Goal: Transaction & Acquisition: Purchase product/service

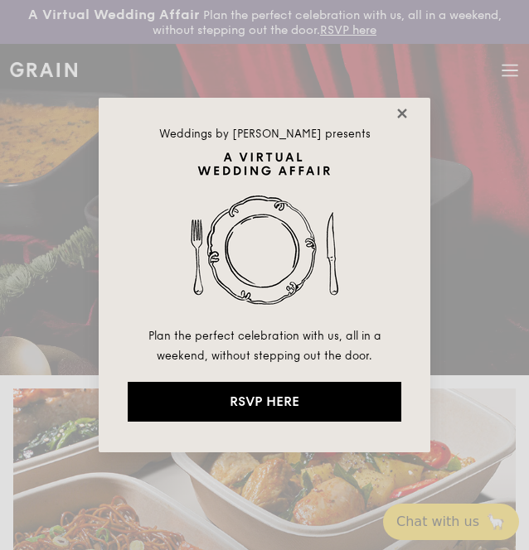
click at [398, 111] on icon at bounding box center [401, 113] width 15 height 15
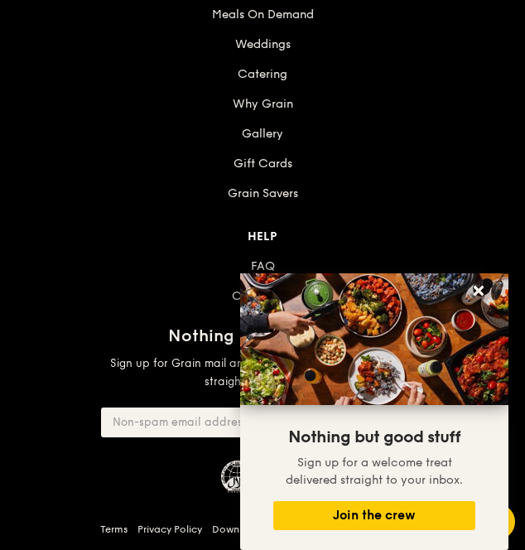
scroll to position [2317, 0]
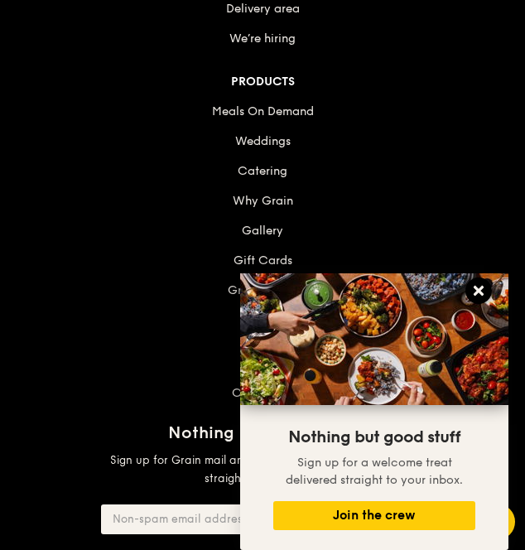
click at [488, 287] on button at bounding box center [479, 291] width 27 height 27
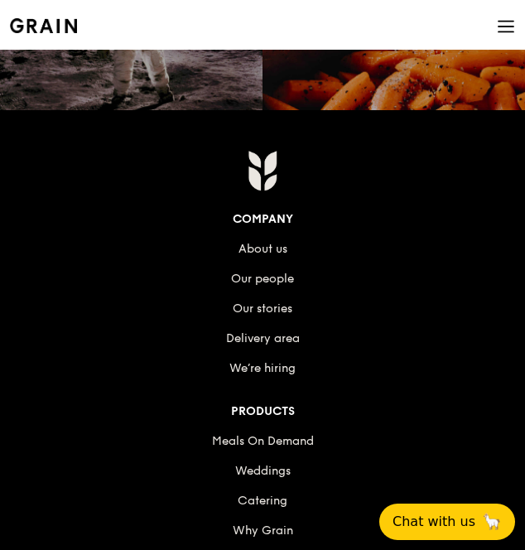
scroll to position [1985, 0]
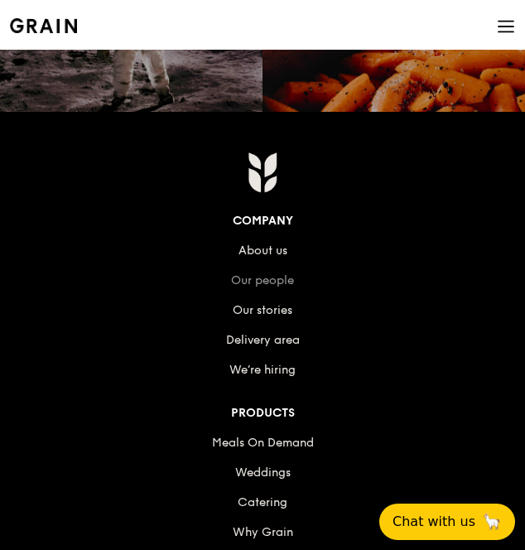
click at [273, 276] on link "Our people" at bounding box center [262, 280] width 63 height 14
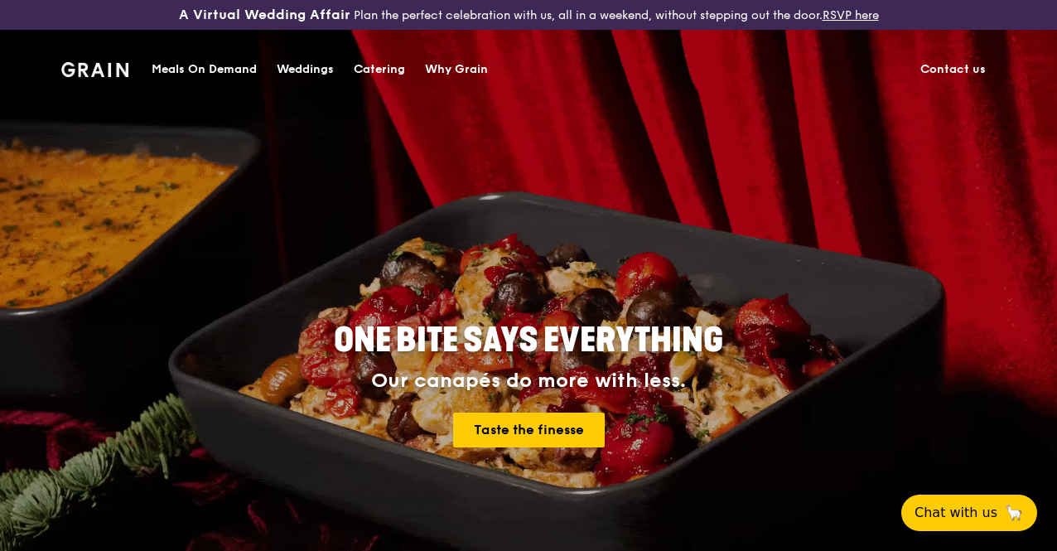
click at [215, 67] on div "Meals On Demand" at bounding box center [204, 70] width 105 height 50
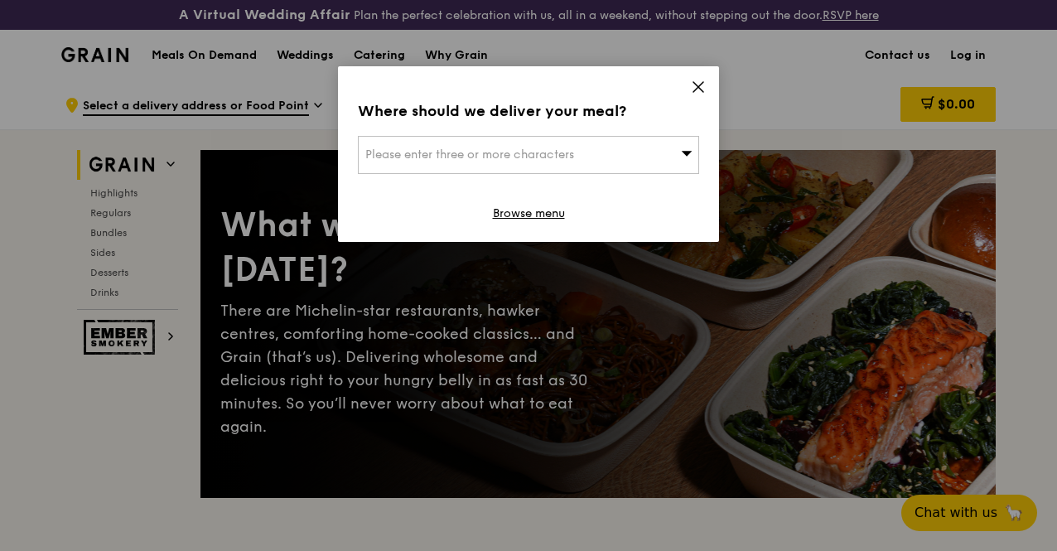
click at [589, 136] on div "Please enter three or more characters" at bounding box center [528, 155] width 341 height 38
click at [532, 153] on input "search" at bounding box center [529, 155] width 340 height 36
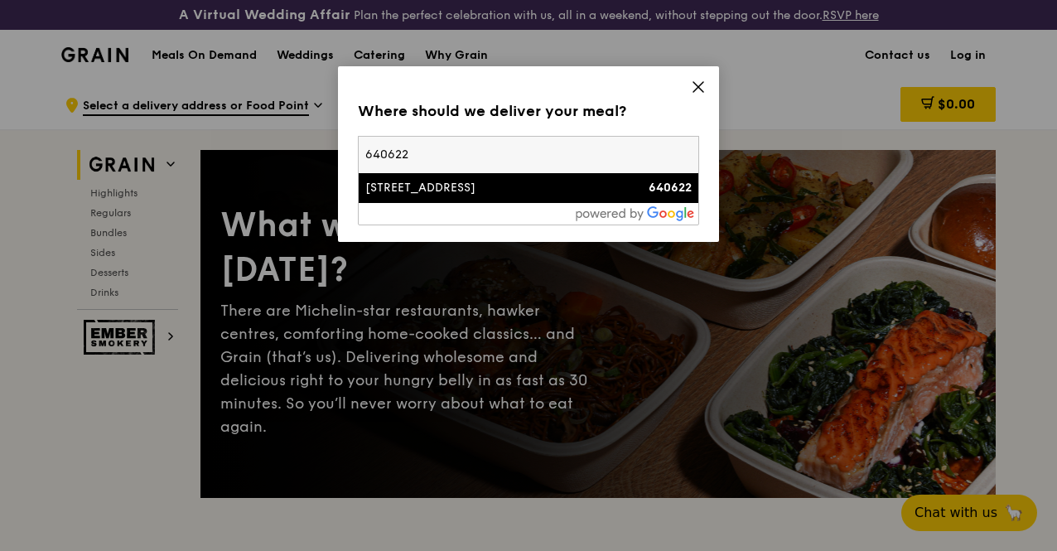
type input "640622"
click at [416, 186] on div "[STREET_ADDRESS]" at bounding box center [487, 188] width 245 height 17
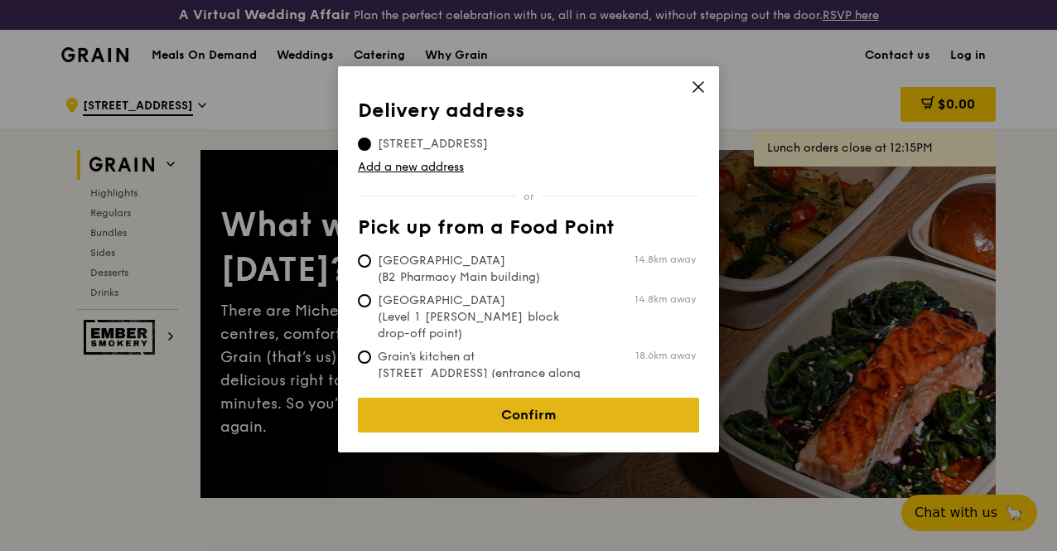
click at [595, 398] on link "Confirm" at bounding box center [528, 415] width 341 height 35
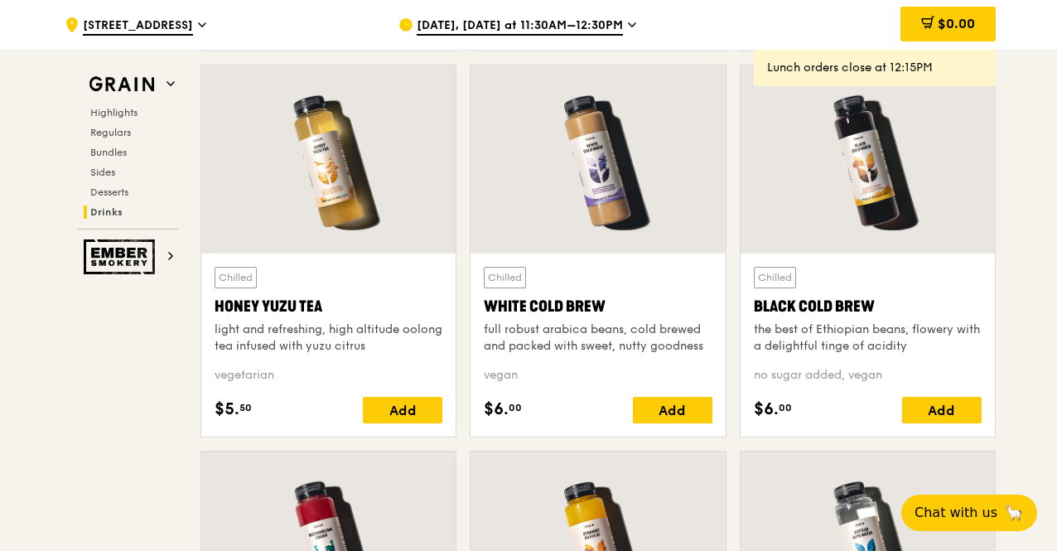
scroll to position [6960, 0]
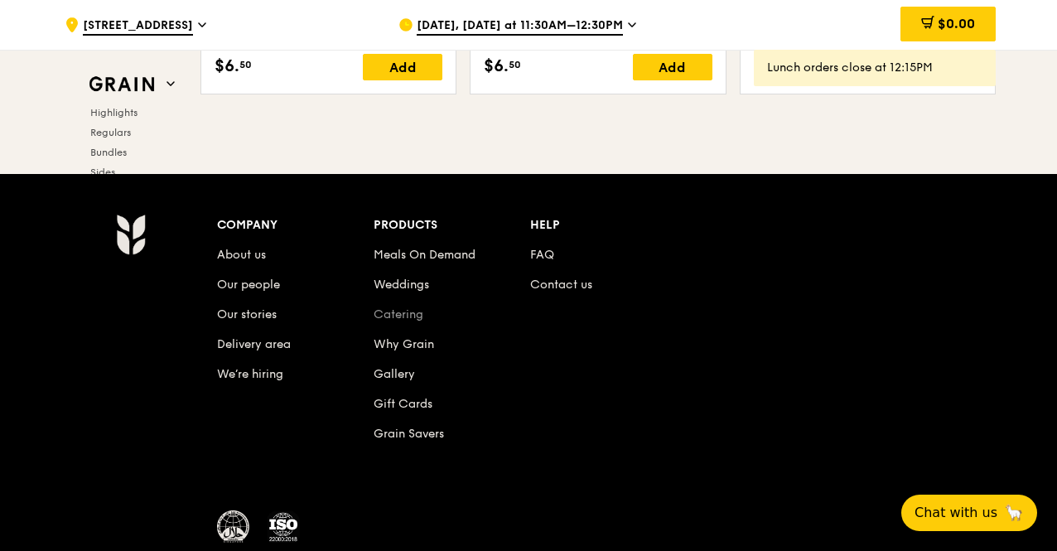
click at [395, 319] on link "Catering" at bounding box center [399, 314] width 50 height 14
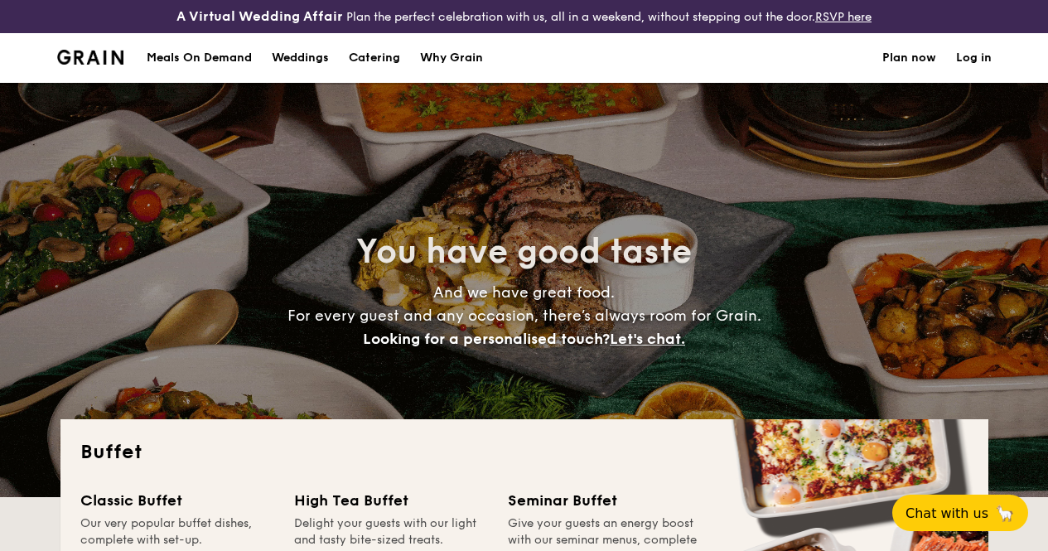
select select
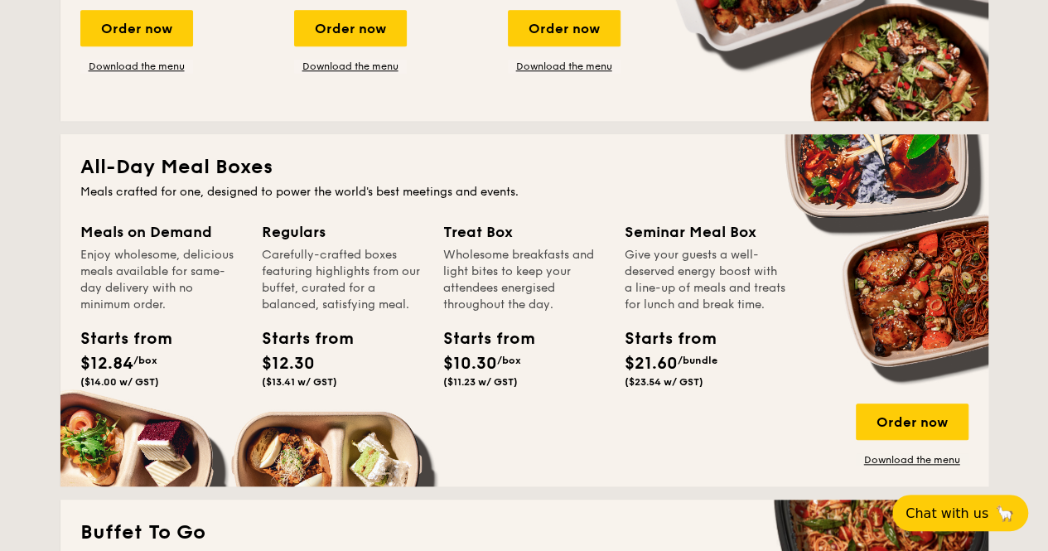
scroll to position [676, 0]
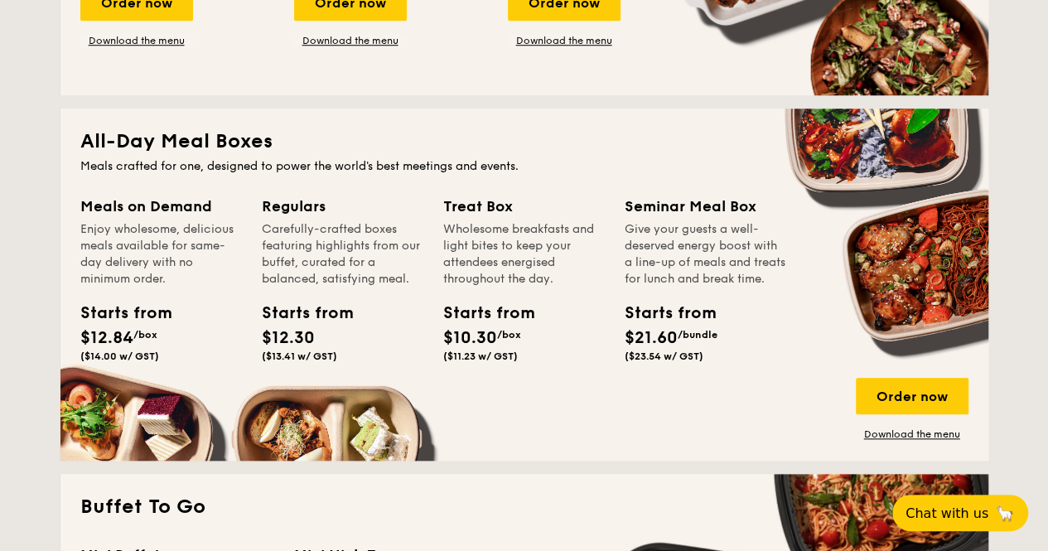
click at [493, 254] on div "Wholesome breakfasts and light bites to keep your attendees energised throughou…" at bounding box center [524, 254] width 162 height 66
click at [491, 217] on div "Treat Box" at bounding box center [524, 206] width 162 height 23
click at [907, 398] on div "Order now" at bounding box center [912, 396] width 113 height 36
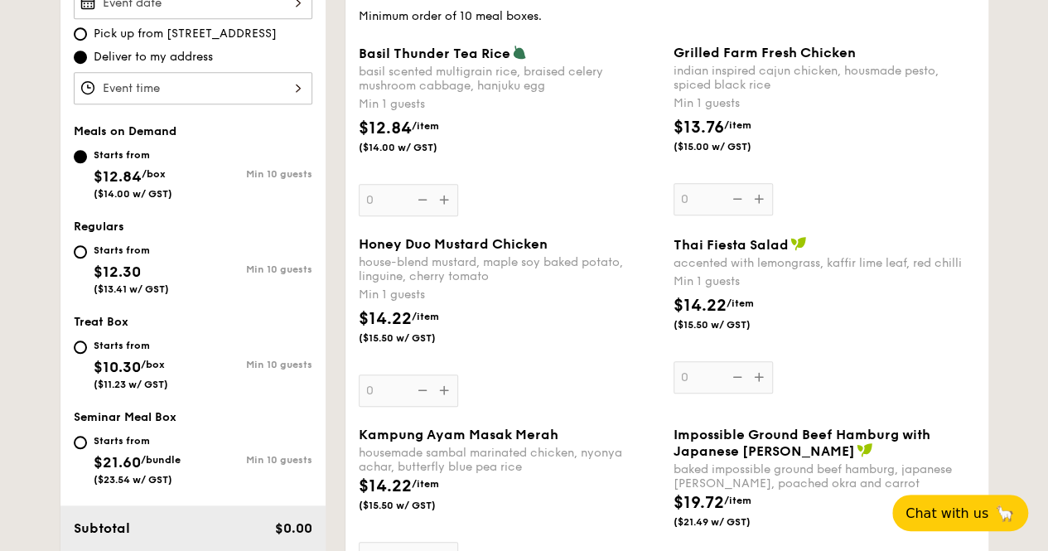
scroll to position [580, 0]
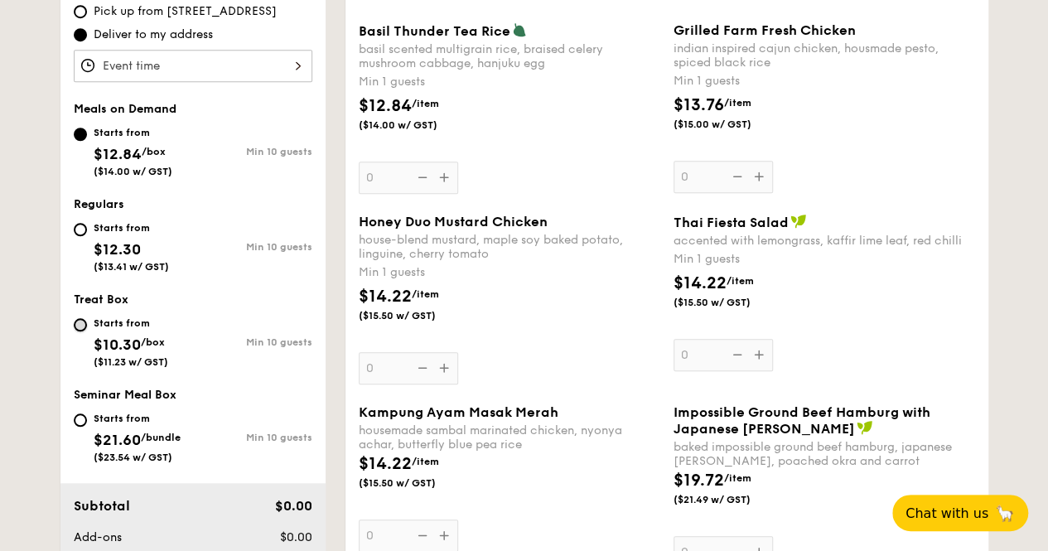
click at [83, 331] on input "Starts from $10.30 /box ($11.23 w/ GST) Min 10 guests" at bounding box center [80, 324] width 13 height 13
radio input "true"
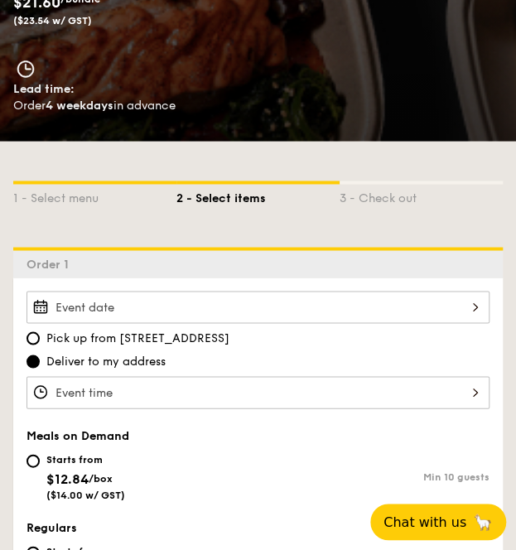
scroll to position [414, 0]
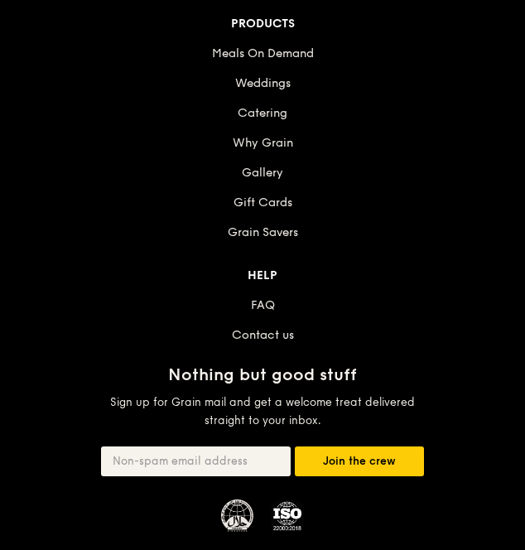
scroll to position [1657, 0]
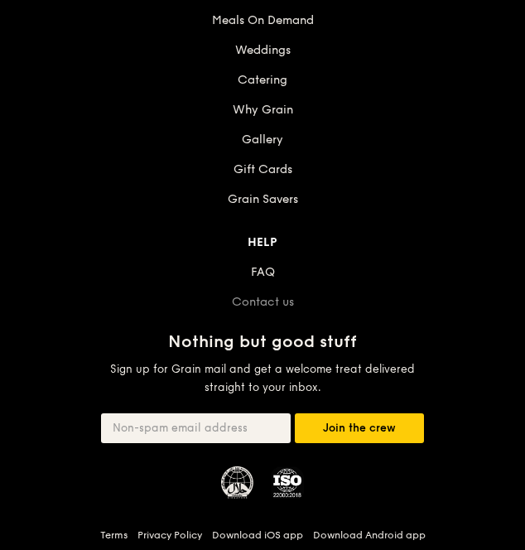
click at [261, 296] on link "Contact us" at bounding box center [263, 302] width 62 height 14
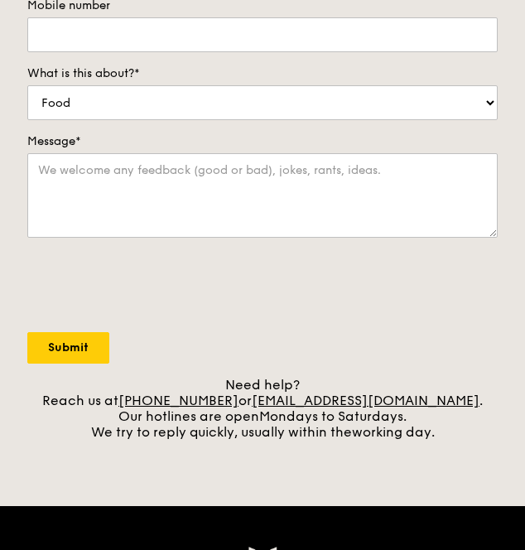
scroll to position [414, 0]
